Goal: Task Accomplishment & Management: Use online tool/utility

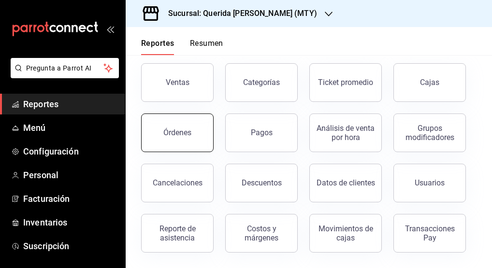
scroll to position [46, 0]
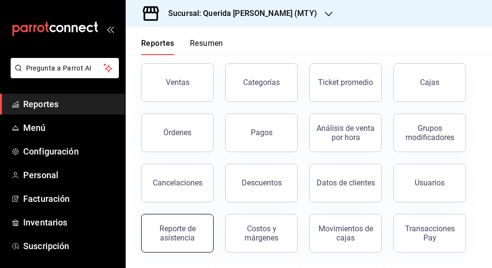
click at [186, 225] on div "Reporte de asistencia" at bounding box center [178, 233] width 60 height 18
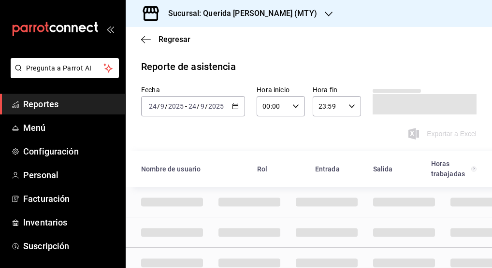
click at [233, 101] on div "2025-09-24 24 / 9 / 2025 - 2025-09-24 24 / 9 / 2025" at bounding box center [193, 106] width 104 height 20
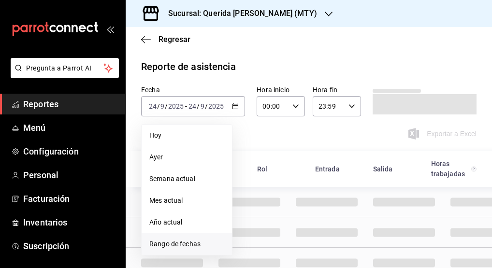
click at [161, 246] on span "Rango de fechas" at bounding box center [186, 244] width 75 height 10
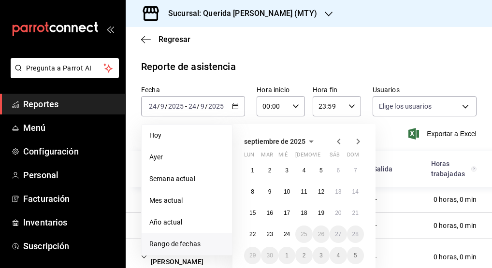
type input "2e288192-b9d9-4648-a338-750d86a0fa98,d31e7de2-5f29-4922-a696-3e1352040e18,64bee…"
click at [254, 214] on abbr "15" at bounding box center [253, 213] width 6 height 7
click at [357, 215] on abbr "21" at bounding box center [356, 213] width 6 height 7
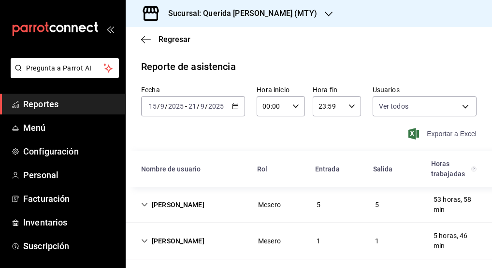
click at [433, 135] on span "Exportar a Excel" at bounding box center [444, 134] width 66 height 12
